Goal: Task Accomplishment & Management: Manage account settings

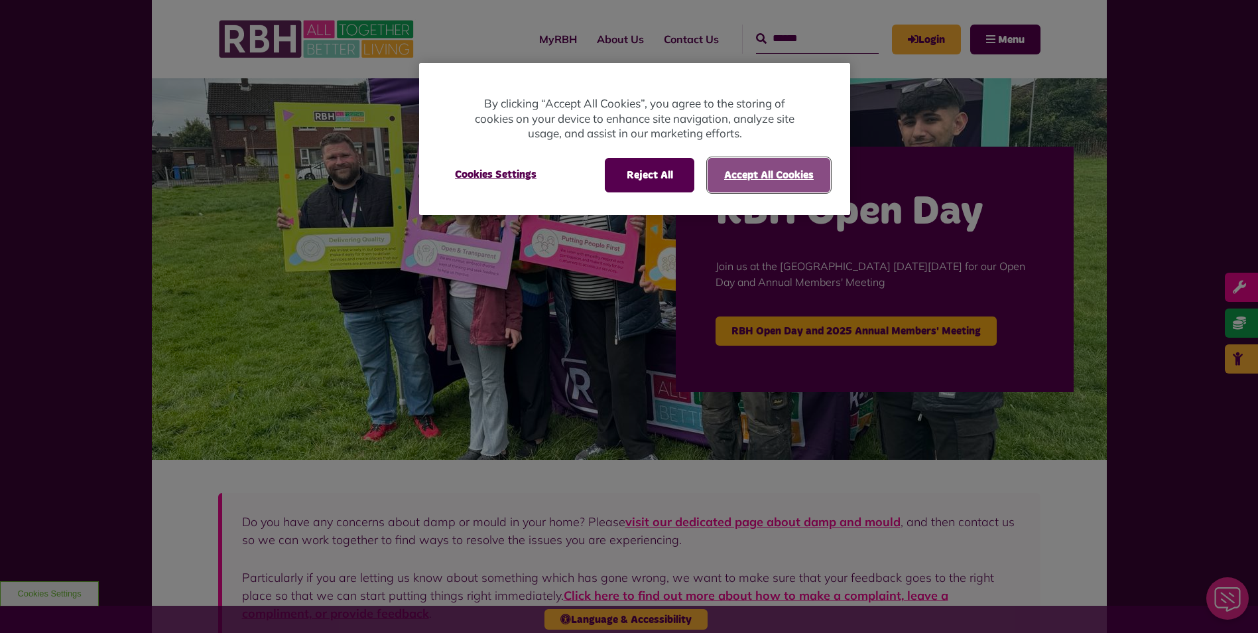
click at [781, 176] on button "Accept All Cookies" at bounding box center [769, 175] width 123 height 34
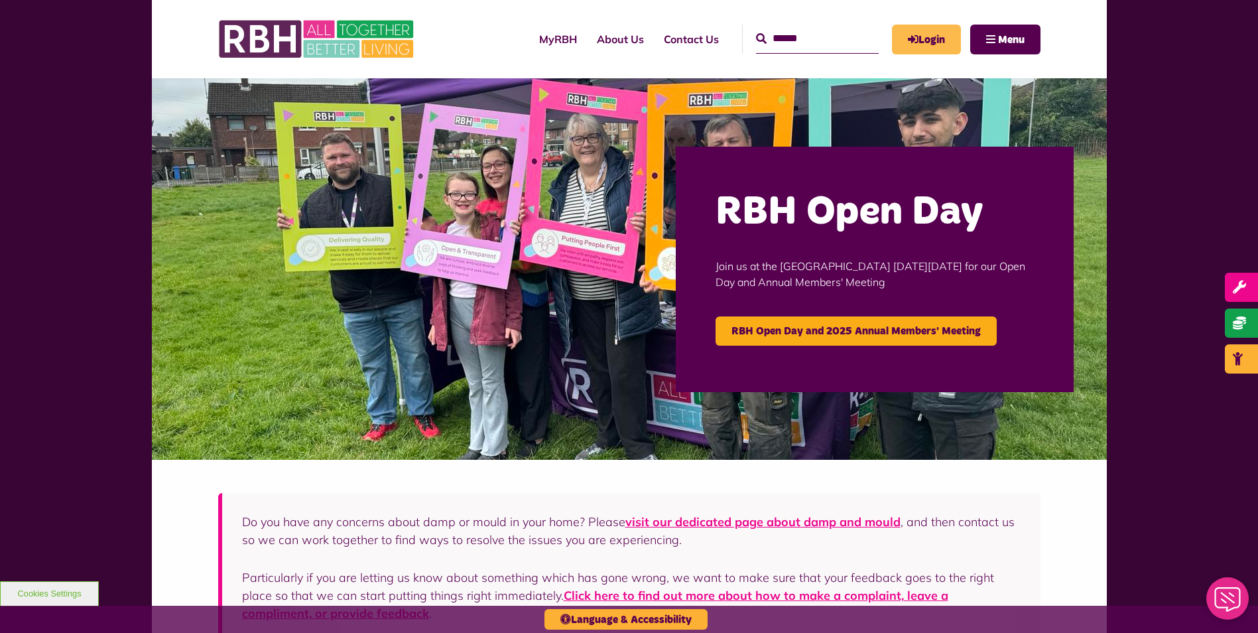
click at [938, 44] on link "Login" at bounding box center [926, 40] width 69 height 30
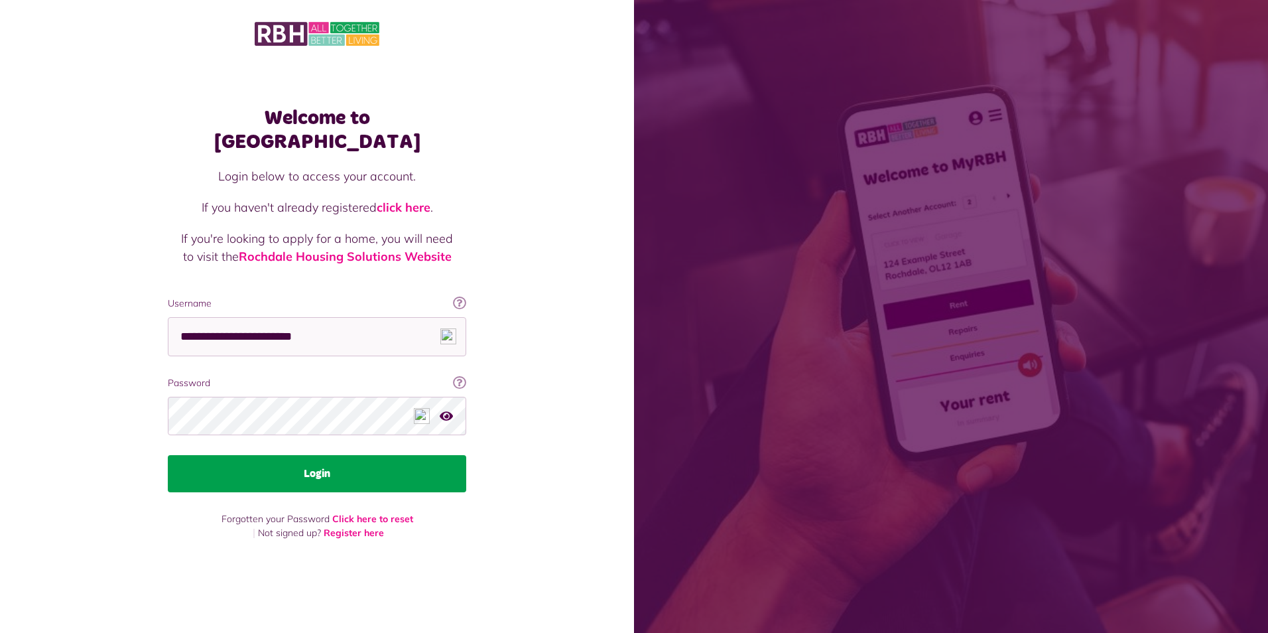
click at [311, 457] on button "Login" at bounding box center [317, 473] width 298 height 37
click at [334, 468] on button "Login" at bounding box center [317, 473] width 298 height 37
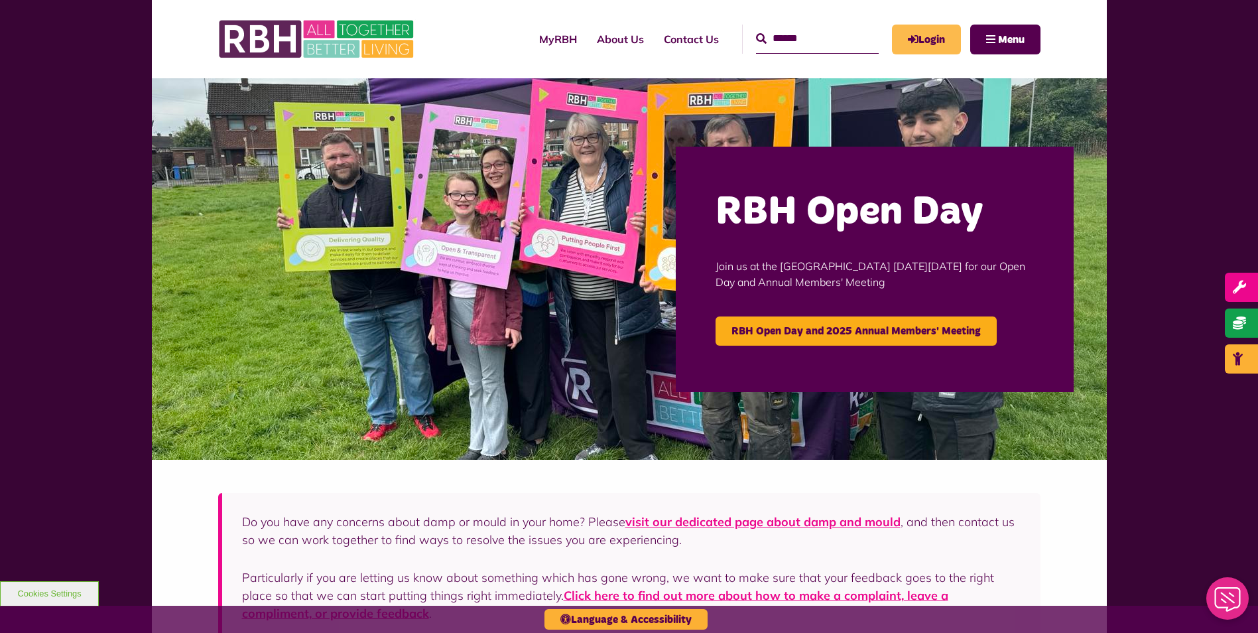
click at [928, 44] on link "Login" at bounding box center [926, 40] width 69 height 30
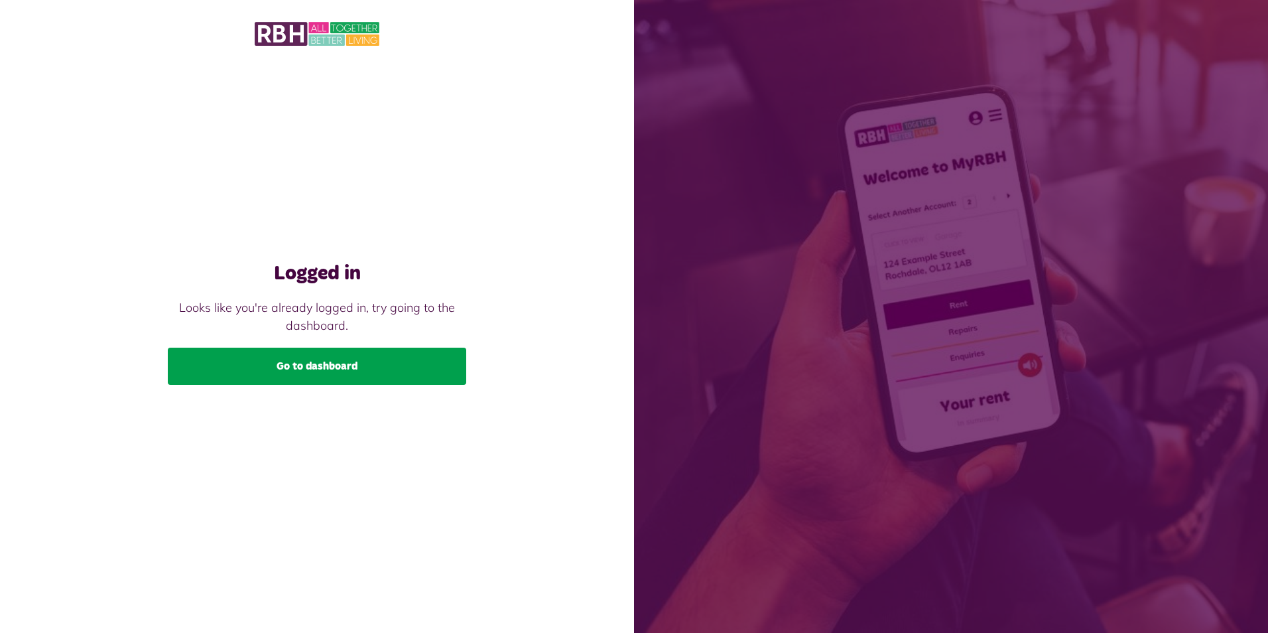
click at [386, 374] on link "Go to dashboard" at bounding box center [317, 365] width 298 height 37
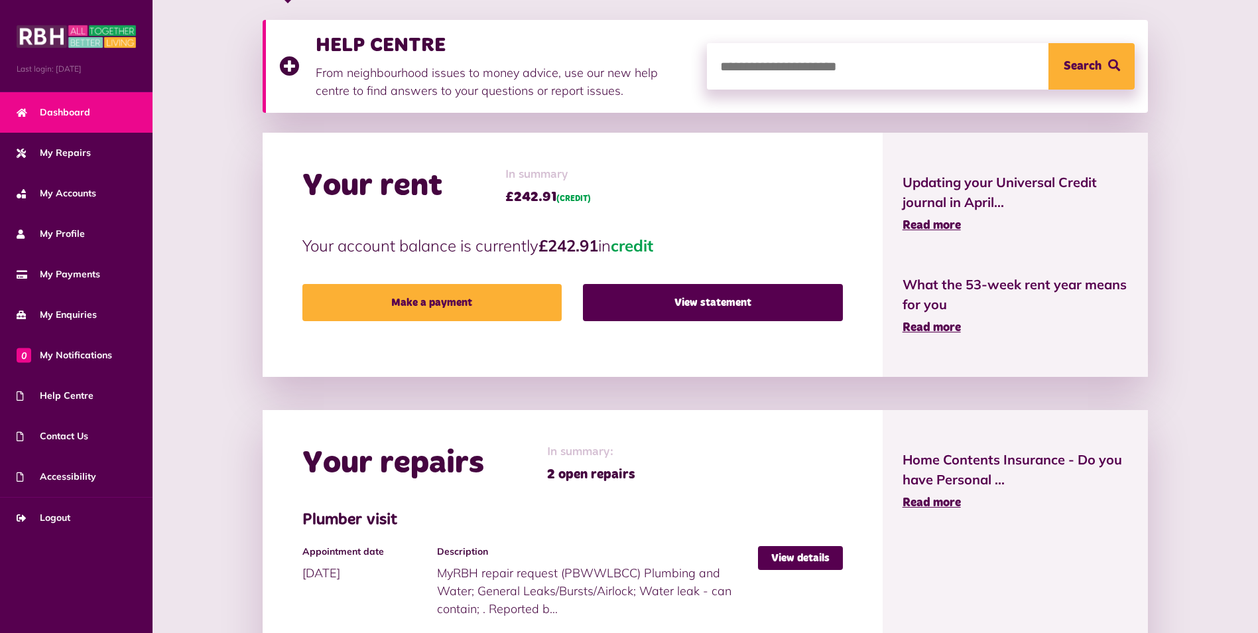
scroll to position [268, 0]
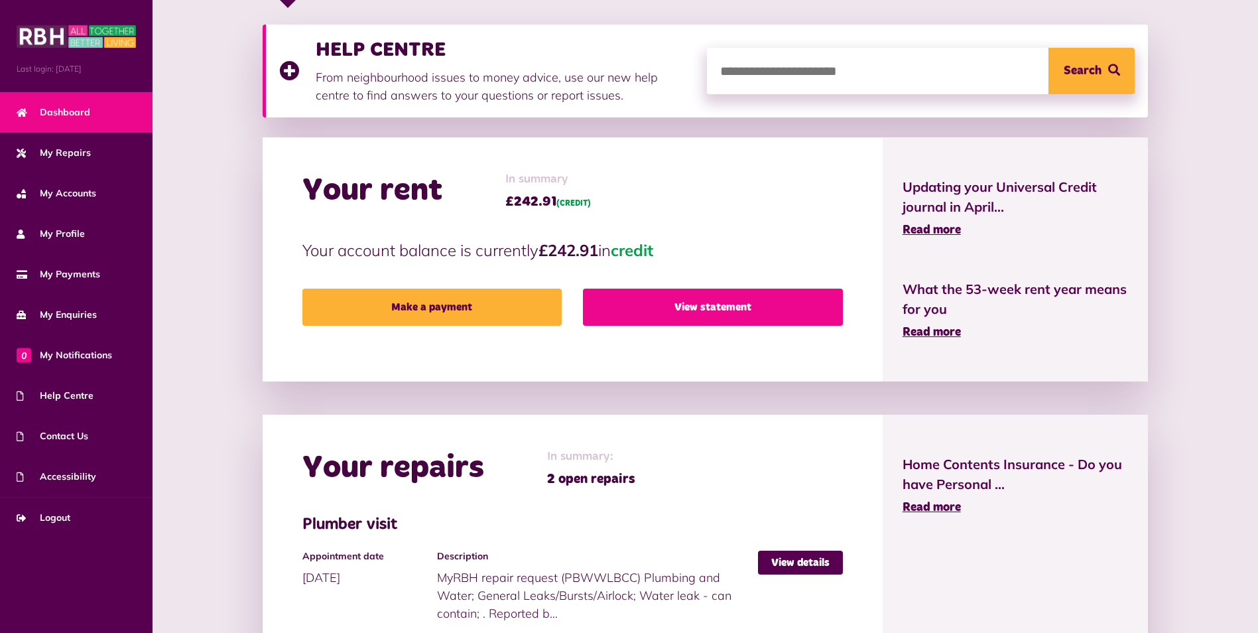
click at [724, 304] on link "View statement" at bounding box center [712, 306] width 259 height 37
